Goal: Information Seeking & Learning: Learn about a topic

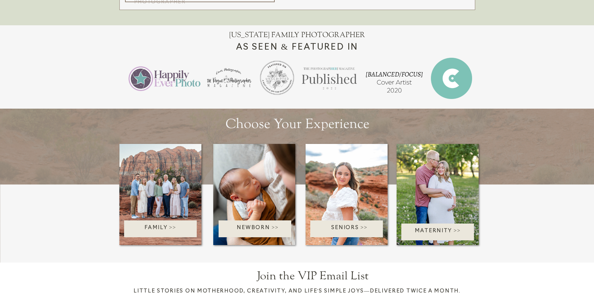
scroll to position [842, 0]
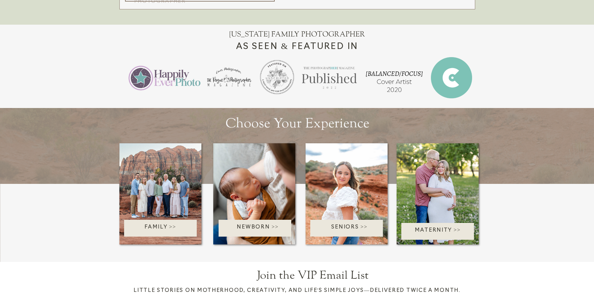
click at [167, 224] on p "Family >>" at bounding box center [160, 228] width 89 height 10
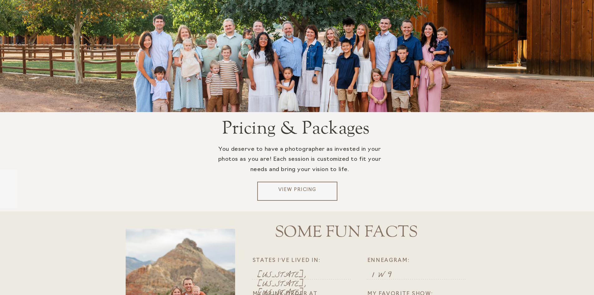
scroll to position [1154, 0]
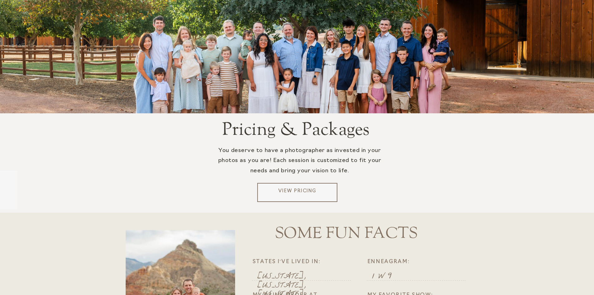
click at [306, 187] on div at bounding box center [297, 192] width 80 height 19
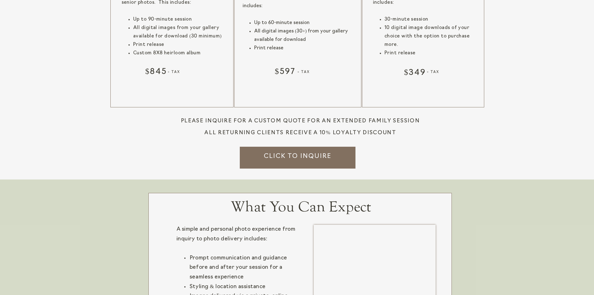
scroll to position [811, 0]
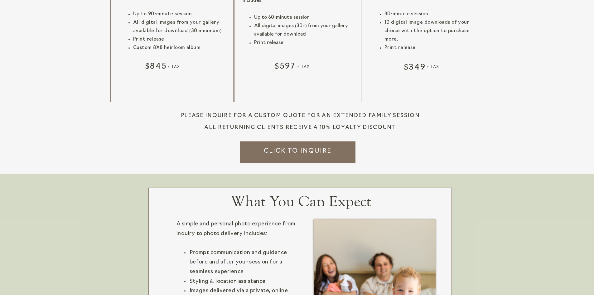
click at [302, 150] on h3 "Click to inquire" at bounding box center [298, 149] width 80 height 7
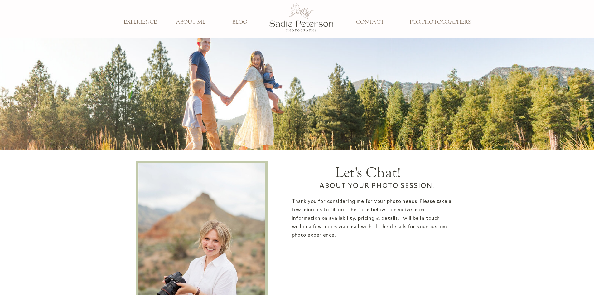
click at [143, 23] on h3 "EXPERIENCE" at bounding box center [140, 22] width 41 height 7
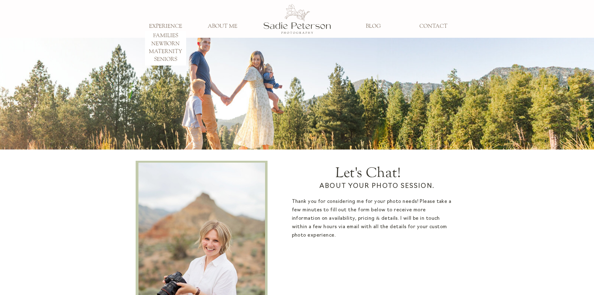
click at [306, 22] on div at bounding box center [297, 19] width 68 height 45
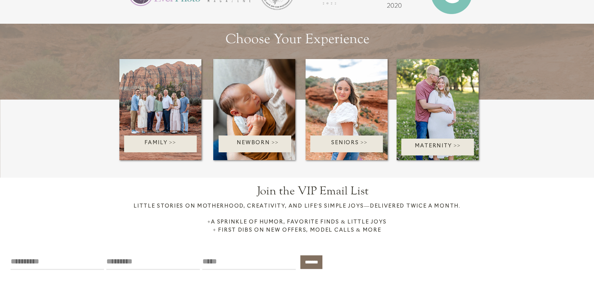
scroll to position [936, 0]
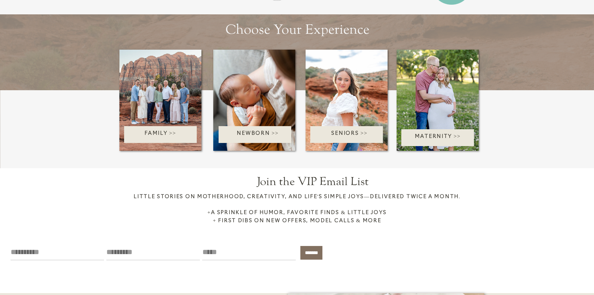
click at [162, 127] on div at bounding box center [160, 134] width 73 height 17
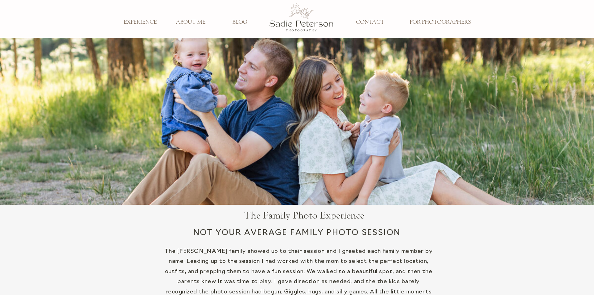
click at [240, 22] on h3 "BLOG" at bounding box center [239, 22] width 41 height 7
